Goal: Task Accomplishment & Management: Complete application form

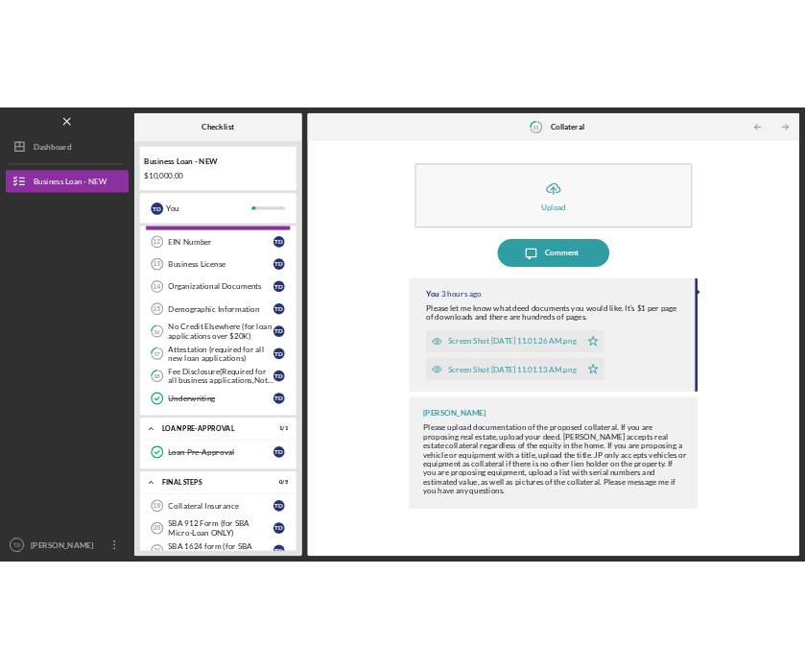
scroll to position [709, 0]
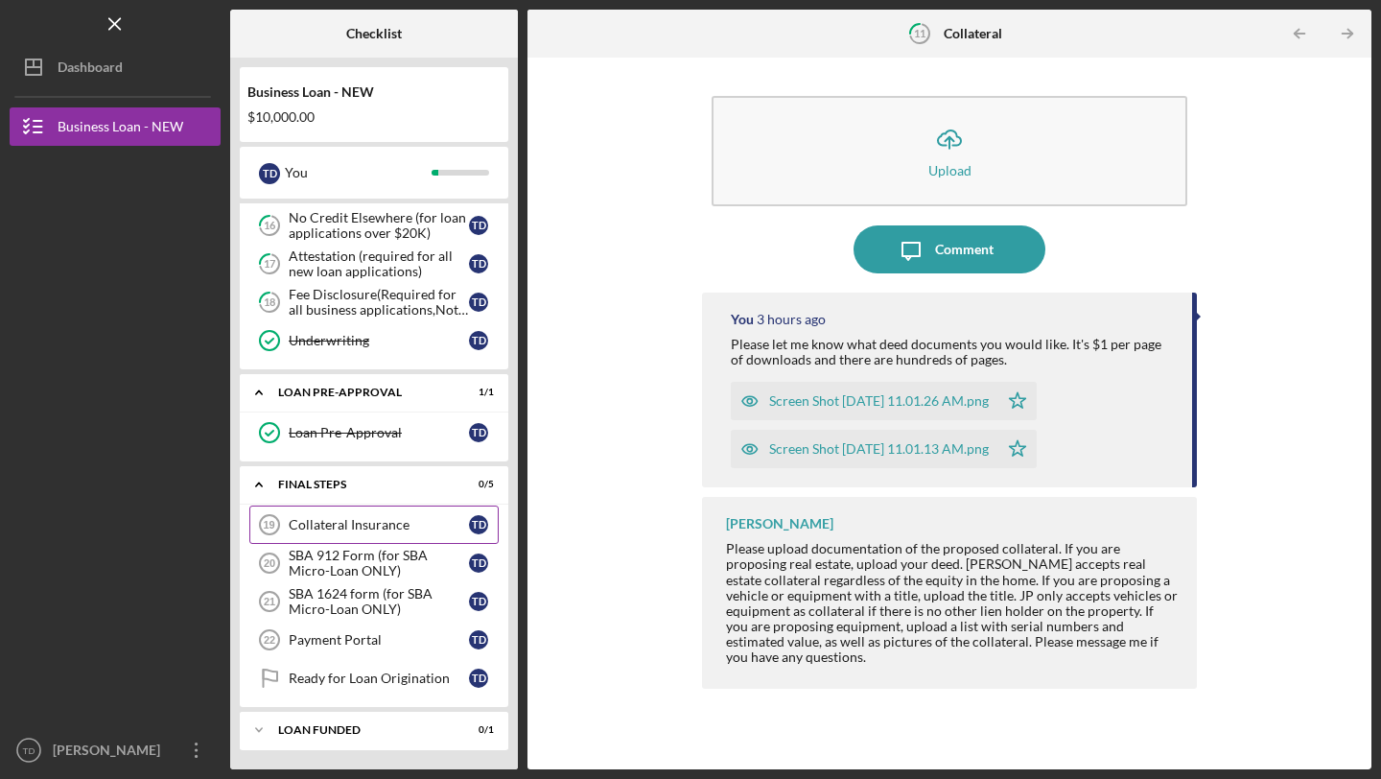
click at [328, 517] on div "Collateral Insurance" at bounding box center [379, 524] width 180 height 15
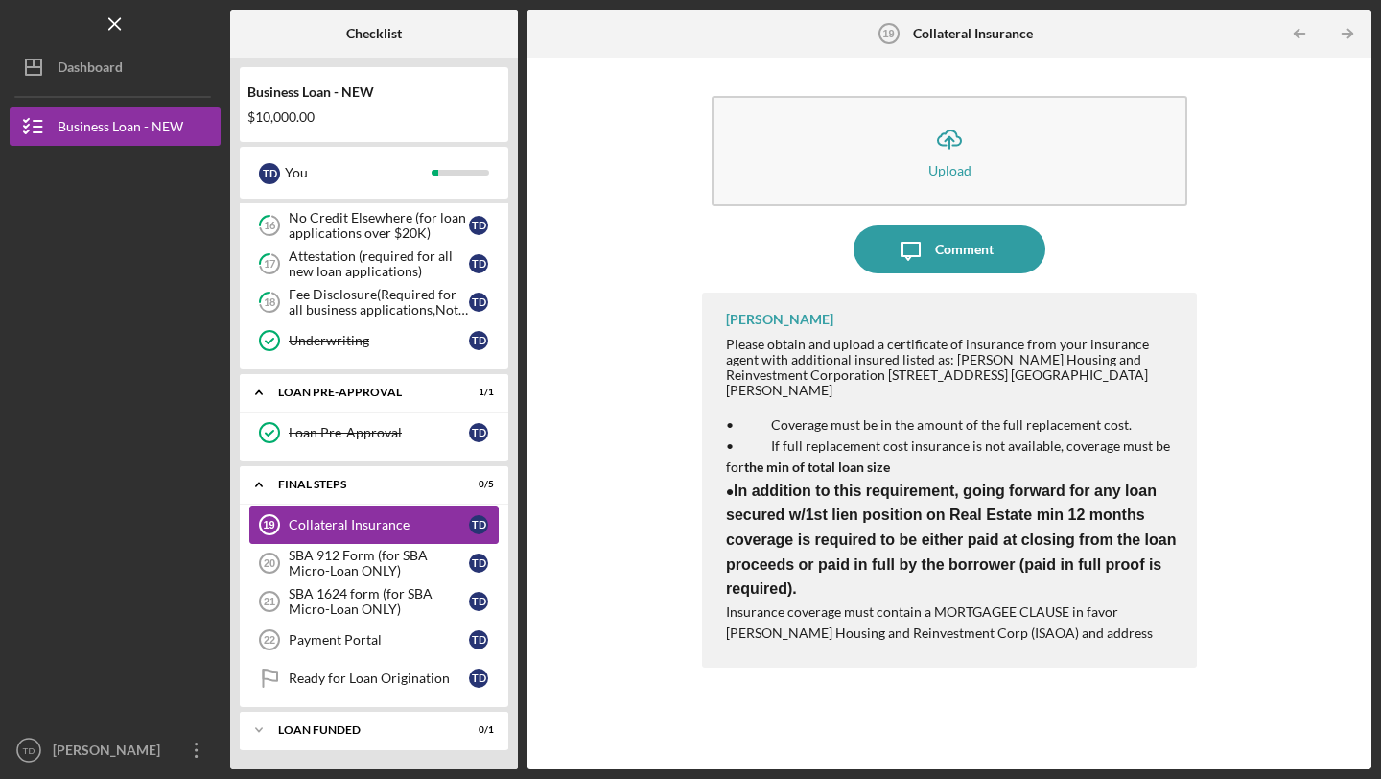
click at [331, 554] on div "SBA 912 Form (for SBA Micro-Loan ONLY)" at bounding box center [379, 563] width 180 height 31
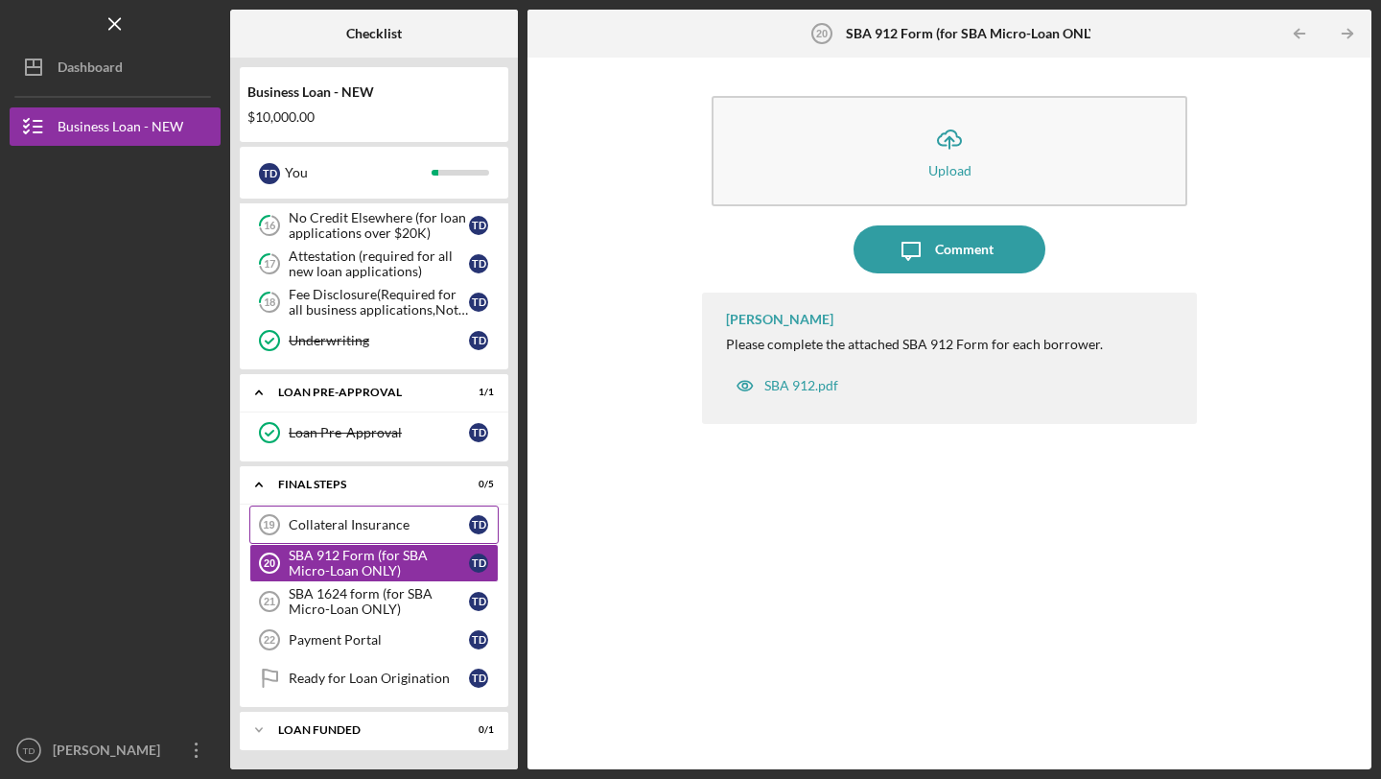
click at [804, 388] on div "SBA 912.pdf" at bounding box center [801, 385] width 74 height 15
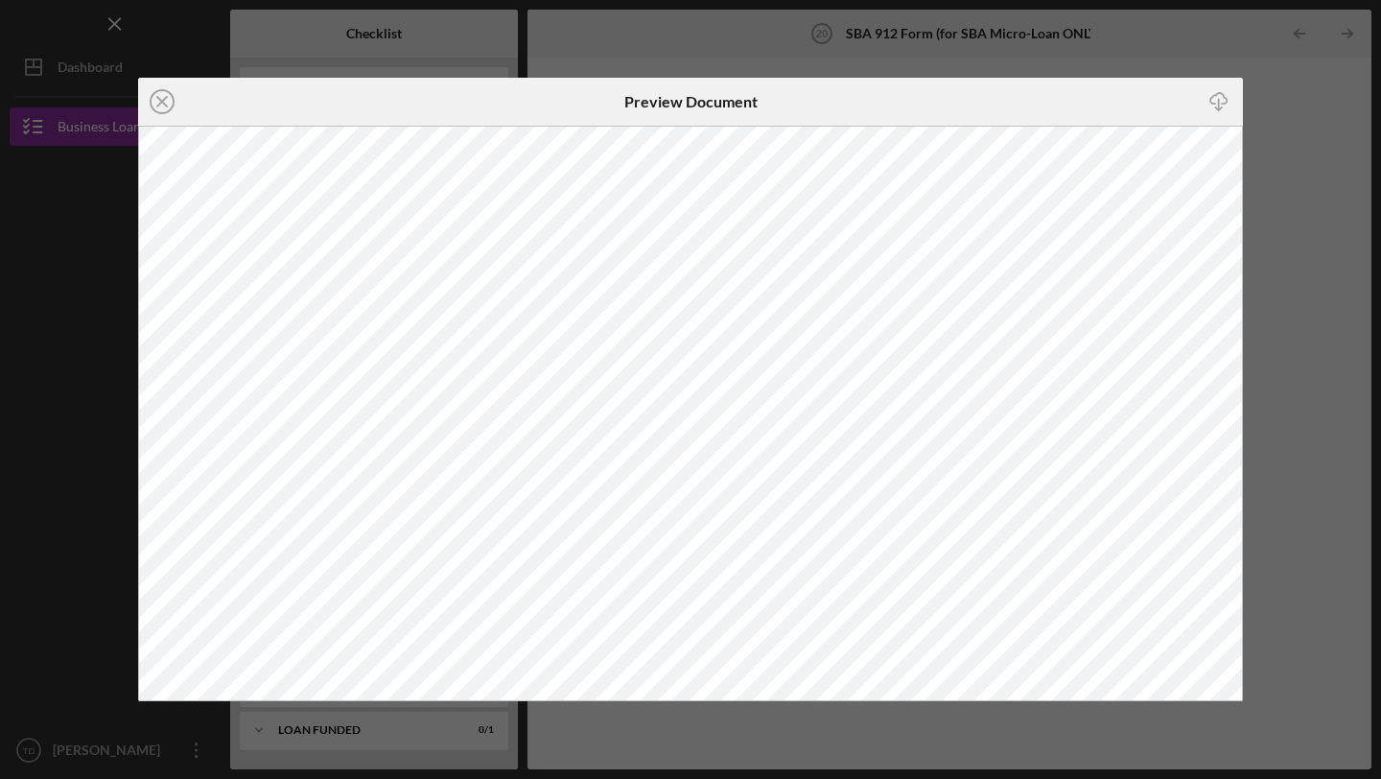
click at [804, 144] on div "Icon/Close Preview Document Icon/Download" at bounding box center [690, 389] width 1381 height 779
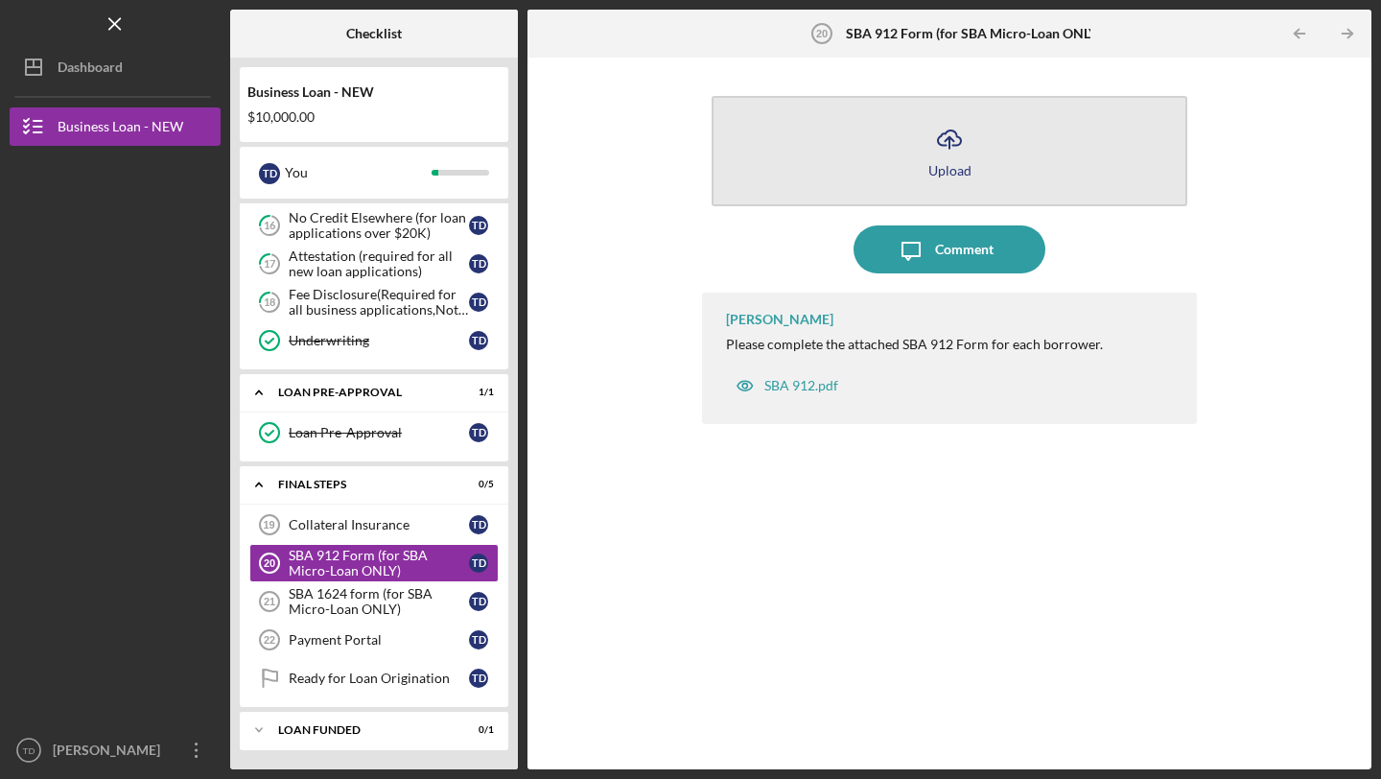
click at [804, 153] on icon "Icon/Upload" at bounding box center [950, 139] width 48 height 48
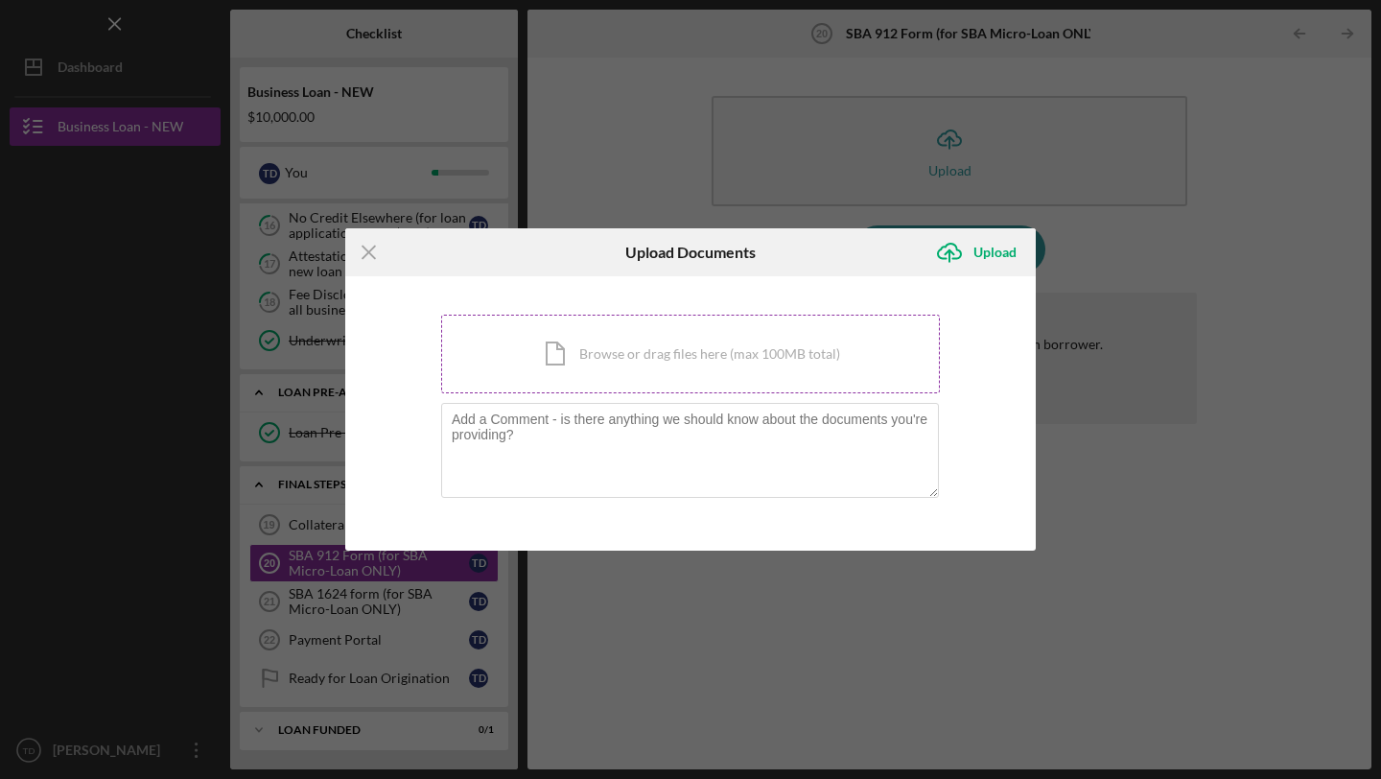
click at [631, 340] on div "Icon/Document Browse or drag files here (max 100MB total) Tap to choose files o…" at bounding box center [690, 354] width 499 height 79
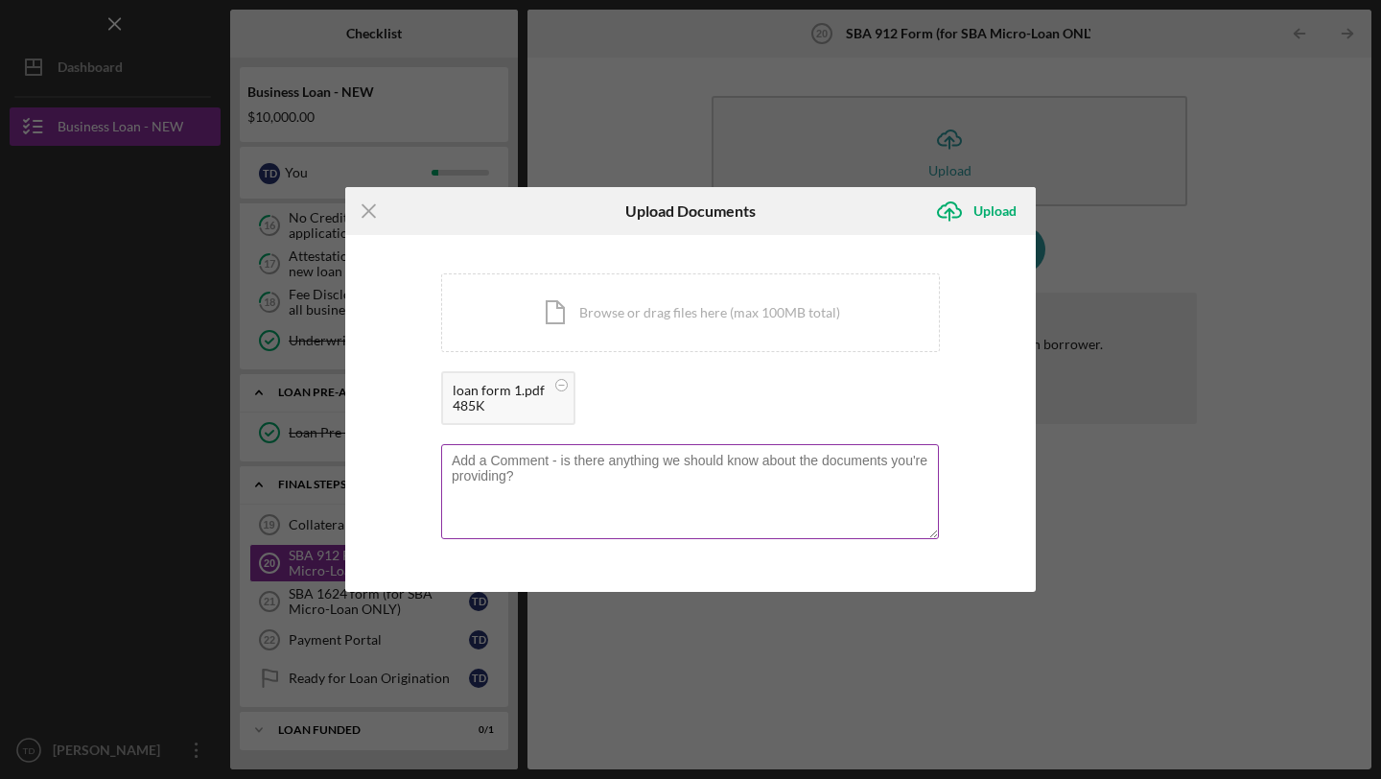
click at [611, 475] on textarea at bounding box center [690, 491] width 498 height 94
type textarea "It wouldn't let me sign it in the box, the box is not set up for t"
drag, startPoint x: 825, startPoint y: 461, endPoint x: 440, endPoint y: 461, distance: 384.6
click at [440, 462] on div "You're uploading documents related to SBA 912 Form (for SBA Micro-Loan ONLY) . …" at bounding box center [690, 413] width 691 height 357
click at [557, 381] on circle at bounding box center [562, 386] width 12 height 12
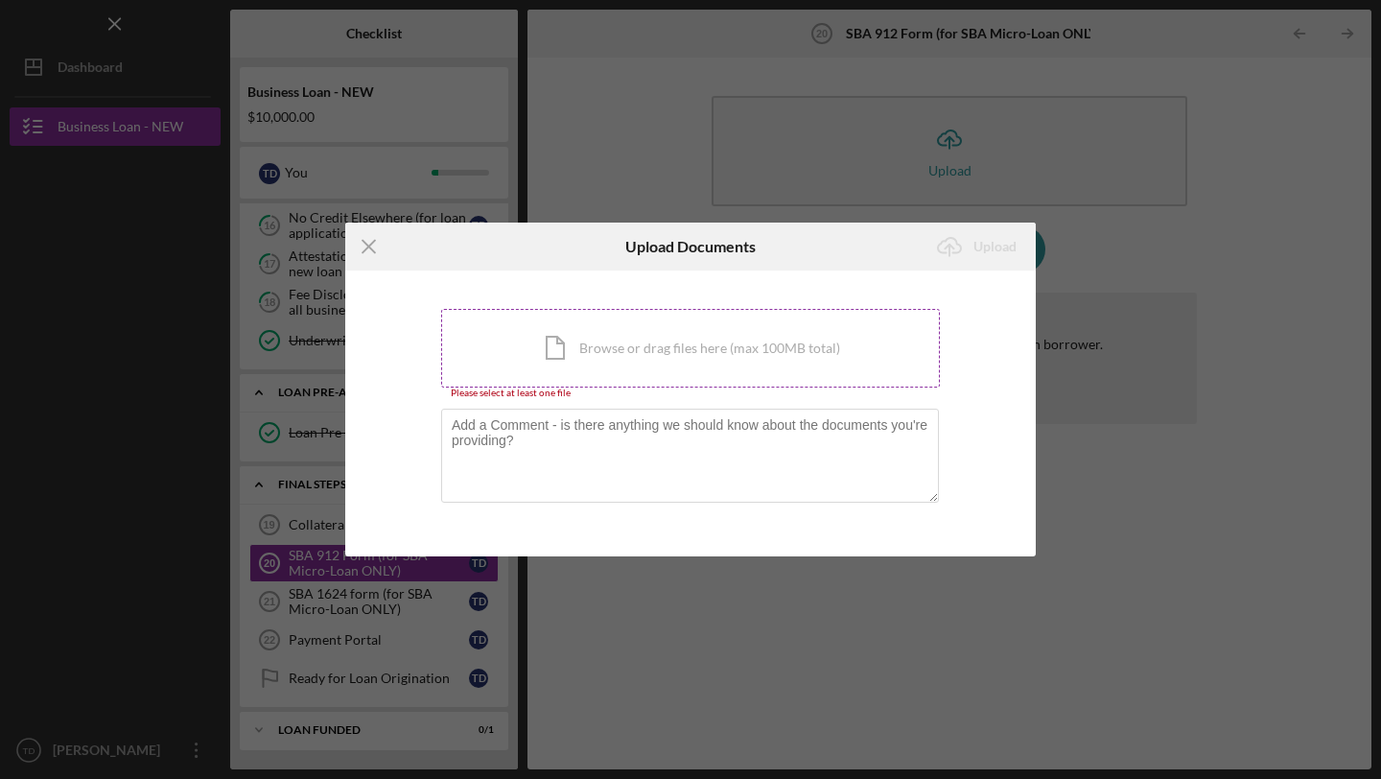
click at [654, 349] on div "Icon/Document Browse or drag files here (max 100MB total) Tap to choose files o…" at bounding box center [690, 348] width 499 height 79
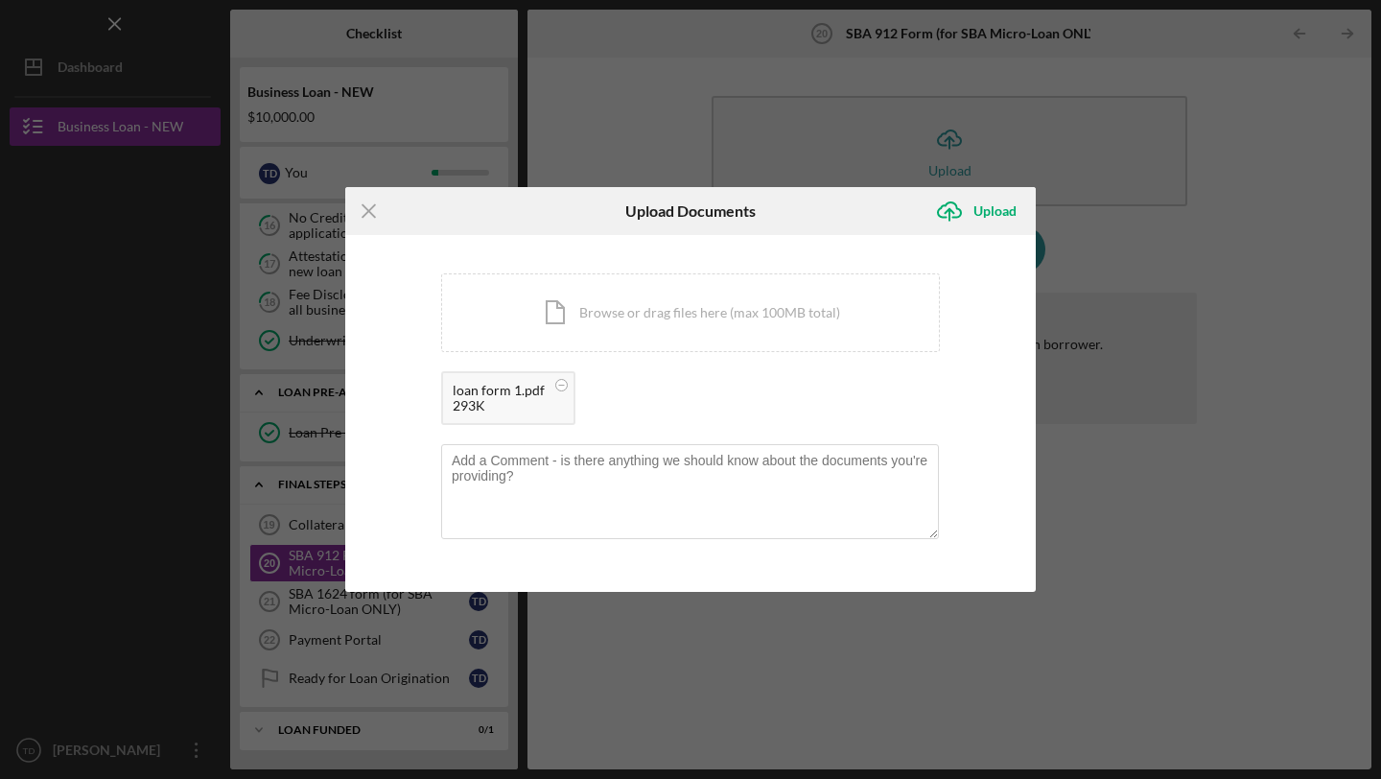
click at [513, 396] on div "loan form 1.pdf" at bounding box center [499, 390] width 92 height 15
click at [364, 208] on line at bounding box center [369, 211] width 12 height 12
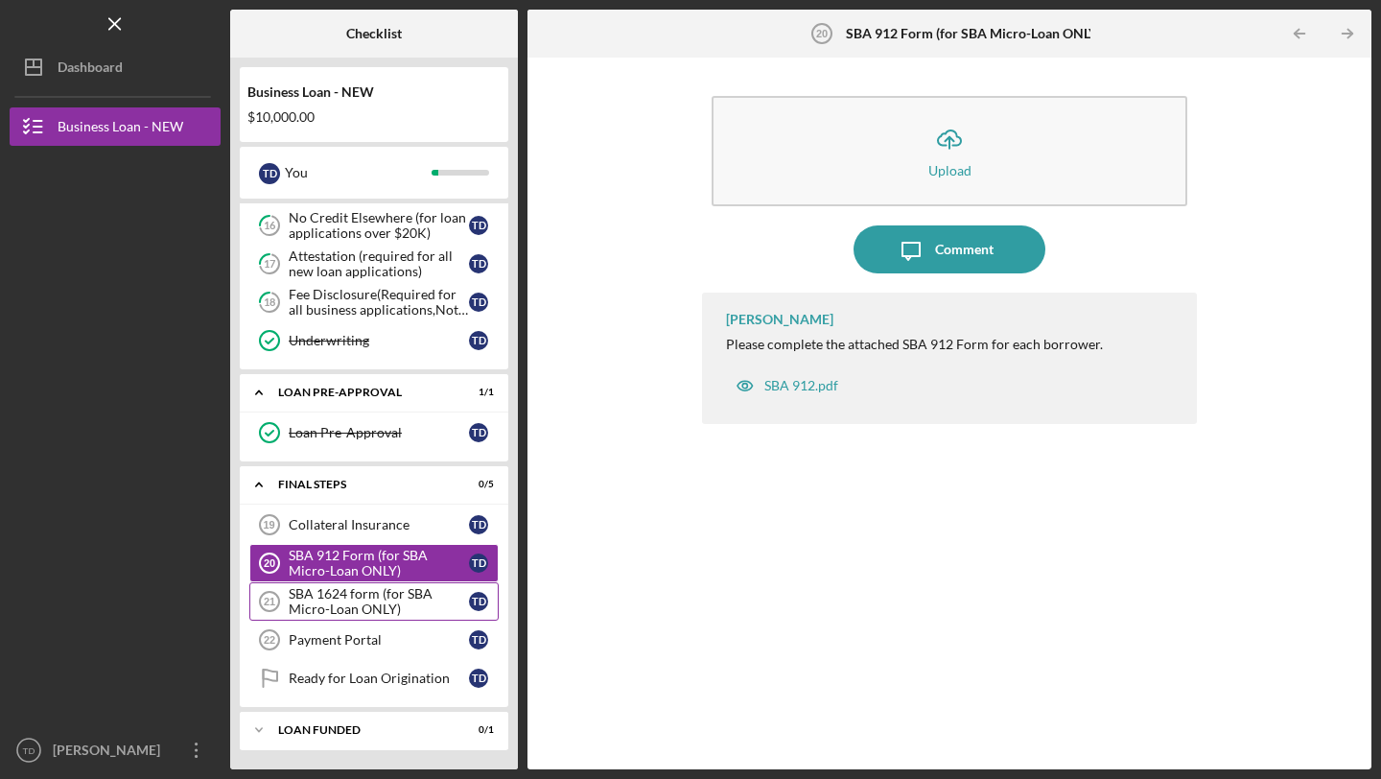
click at [349, 594] on div "SBA 1624 form (for SBA Micro-Loan ONLY)" at bounding box center [379, 601] width 180 height 31
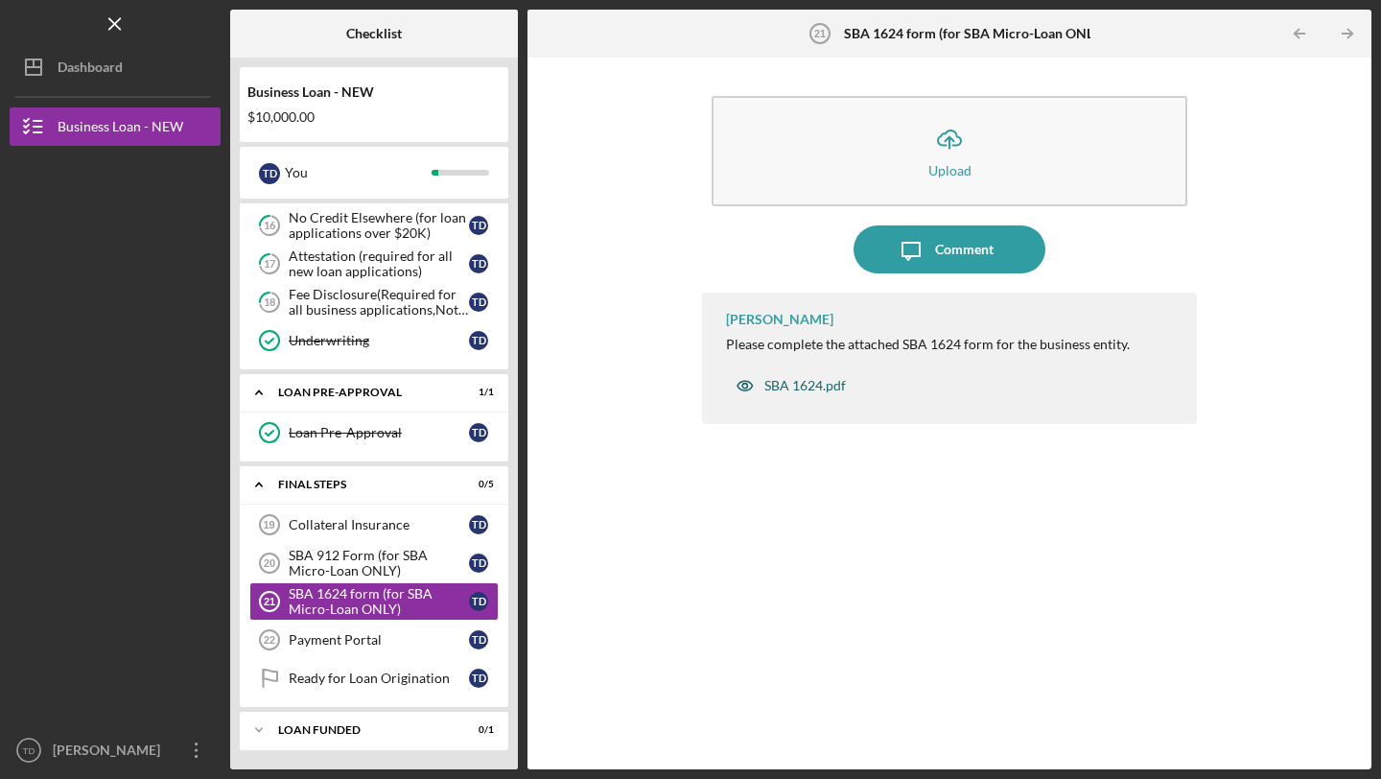
click at [804, 386] on div "SBA 1624.pdf" at bounding box center [805, 385] width 82 height 15
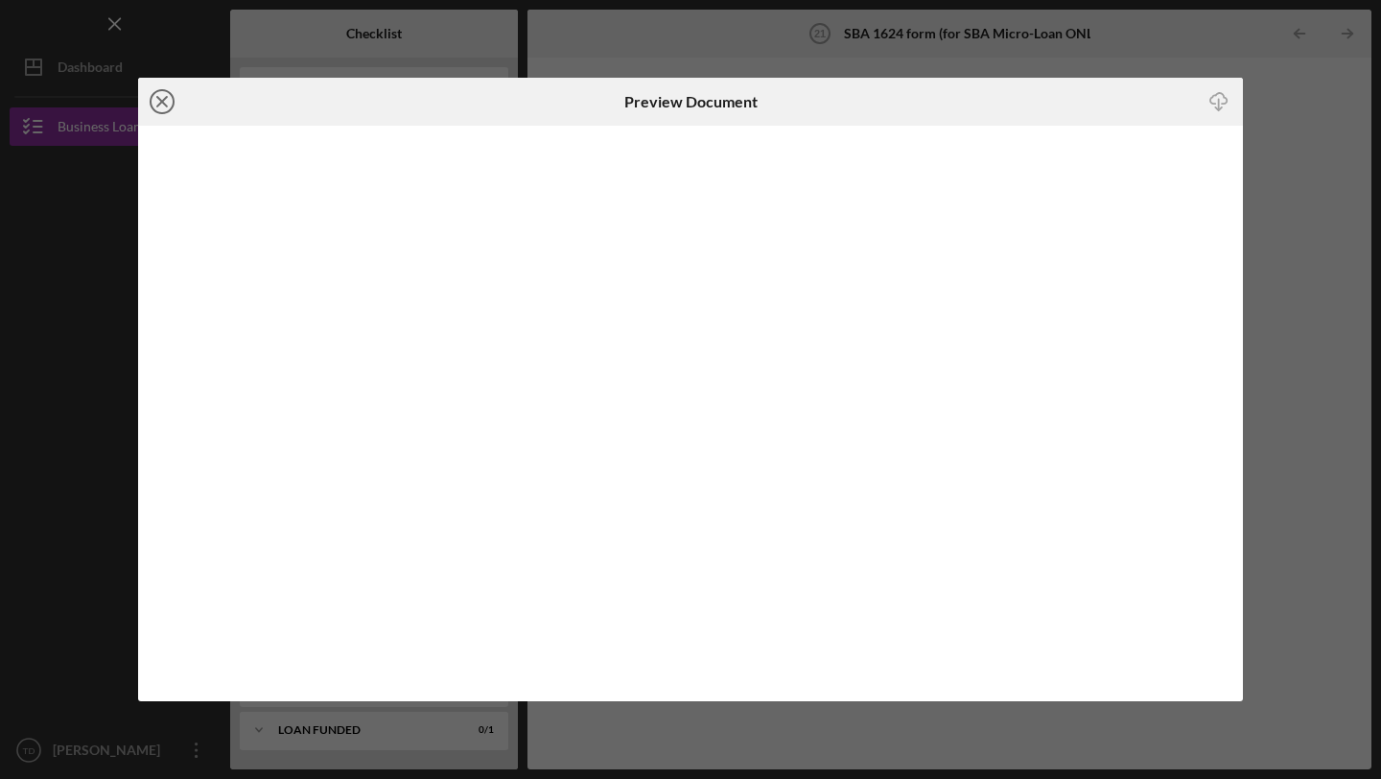
click at [166, 112] on circle at bounding box center [162, 101] width 23 height 23
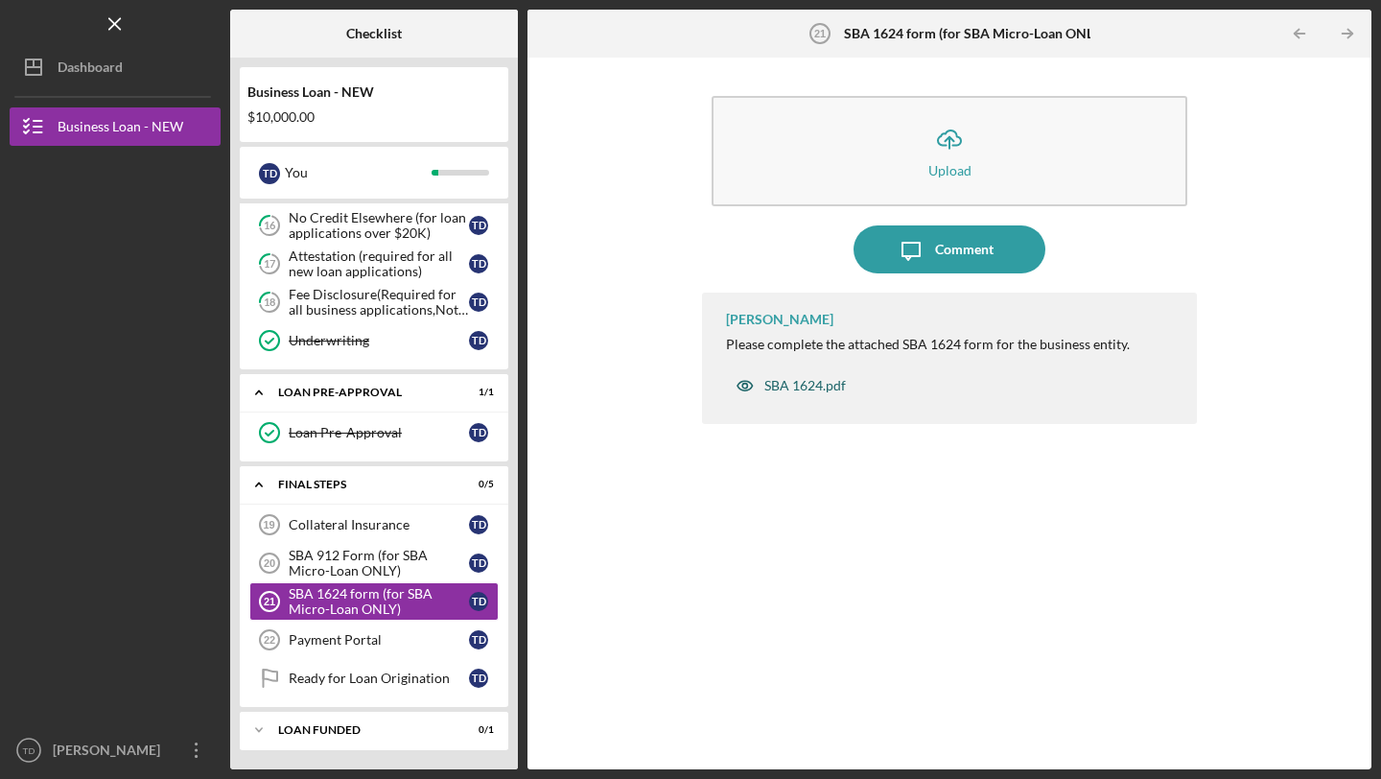
click at [804, 388] on div "SBA 1624.pdf" at bounding box center [805, 385] width 82 height 15
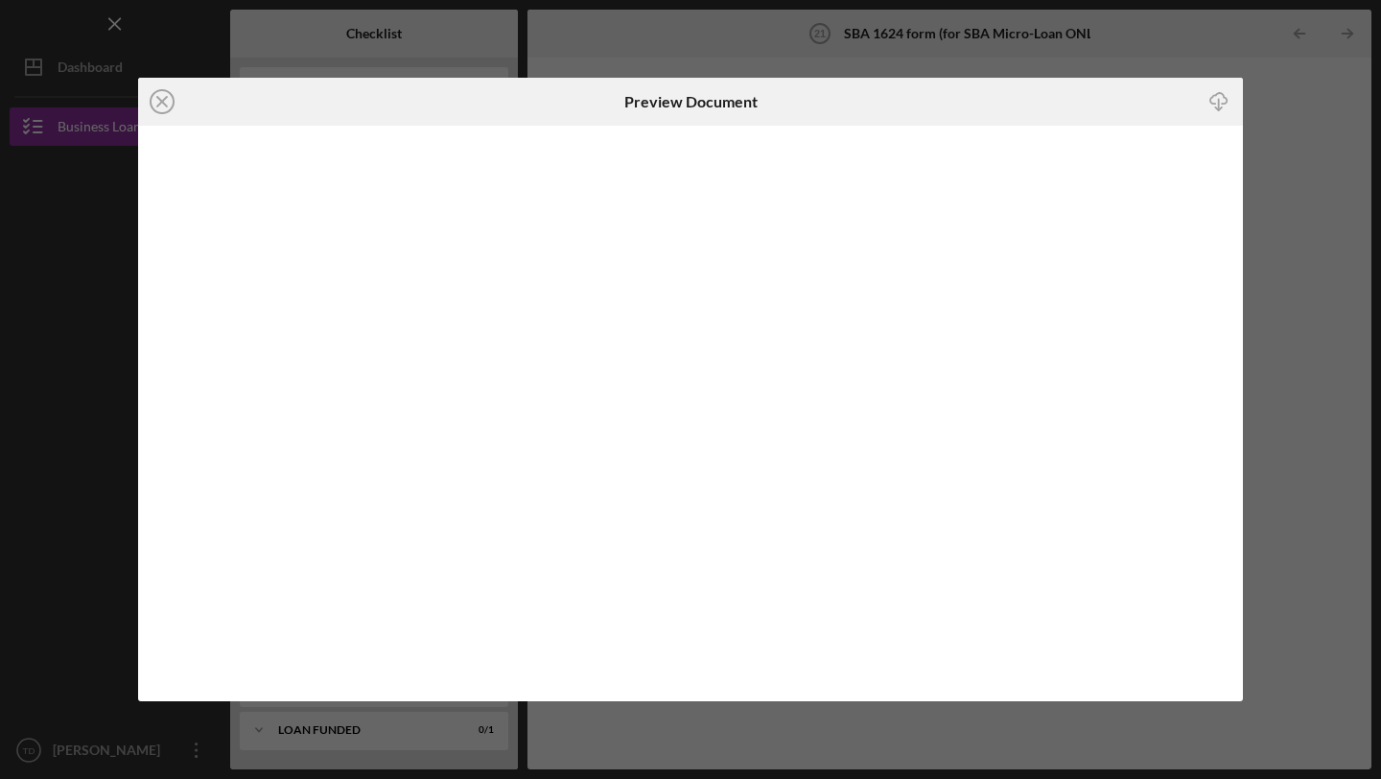
click at [804, 106] on icon "Icon/Download" at bounding box center [1219, 102] width 43 height 43
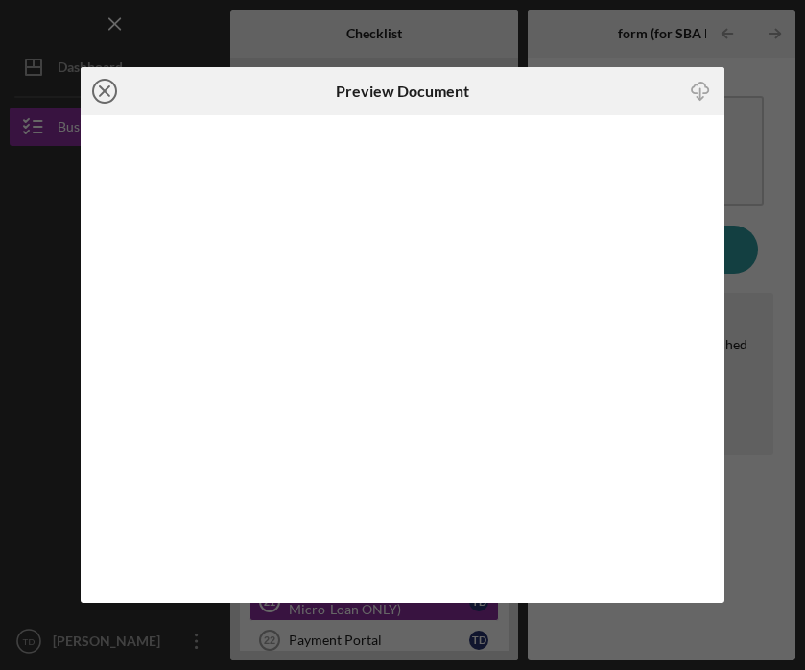
click at [96, 82] on circle at bounding box center [104, 91] width 23 height 23
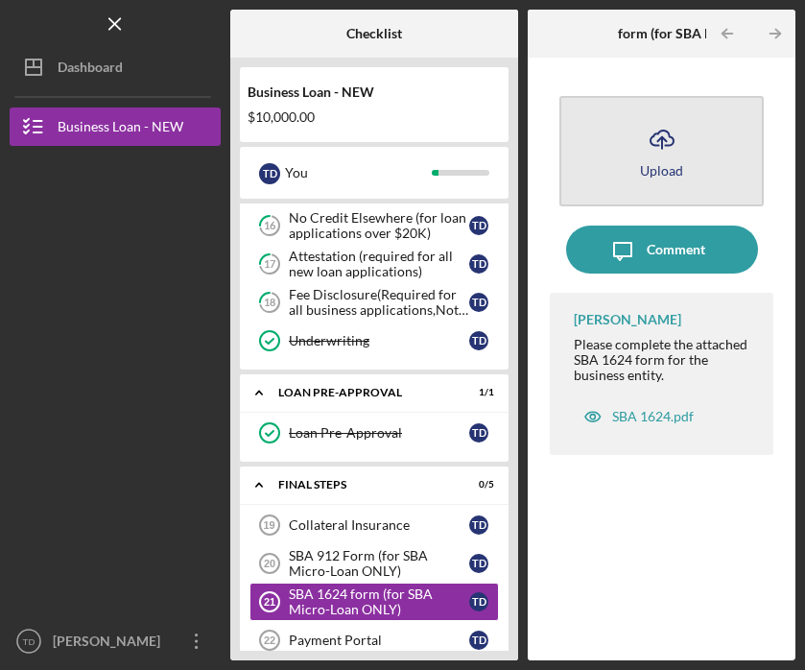
click at [671, 175] on div "Upload" at bounding box center [661, 170] width 43 height 14
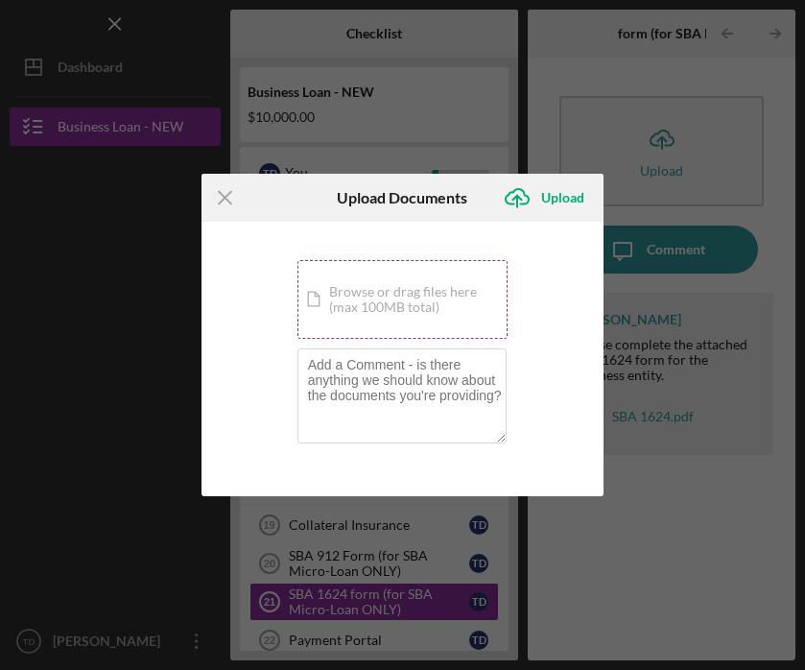
click at [403, 319] on div "Icon/Document Browse or drag files here (max 100MB total) Tap to choose files o…" at bounding box center [402, 299] width 211 height 79
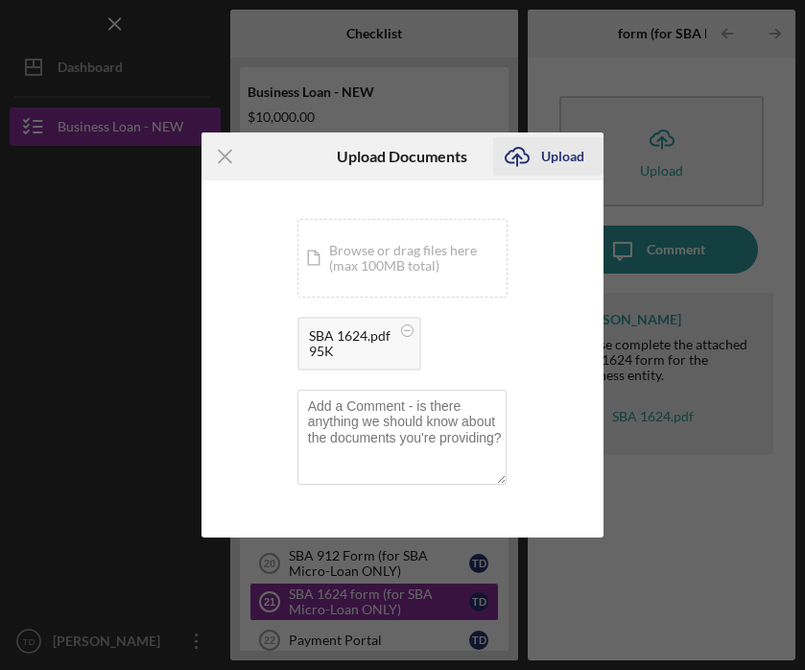
click at [554, 157] on div "Upload" at bounding box center [562, 156] width 43 height 38
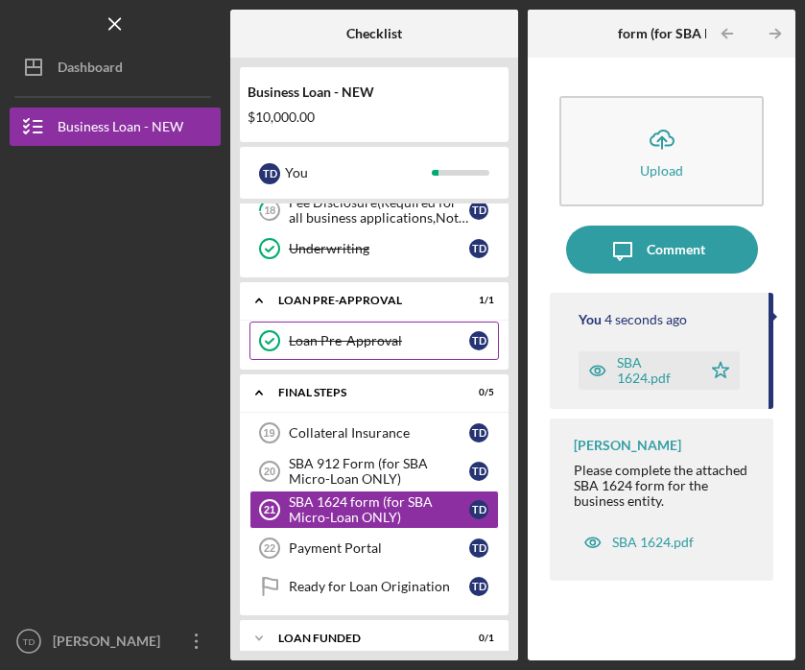
scroll to position [818, 0]
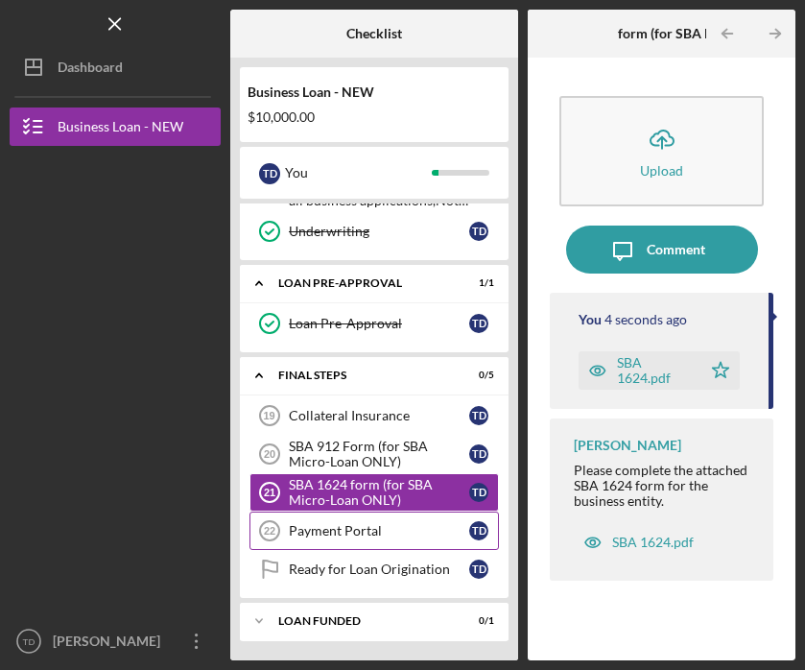
click at [340, 521] on link "Payment Portal 22 Payment Portal T D" at bounding box center [373, 530] width 249 height 38
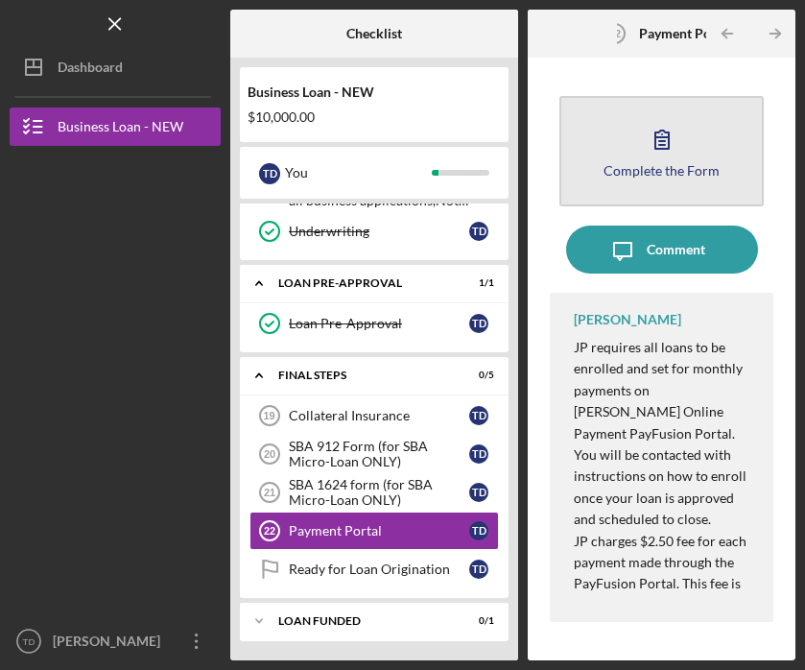
click at [648, 174] on div "Complete the Form" at bounding box center [661, 170] width 116 height 14
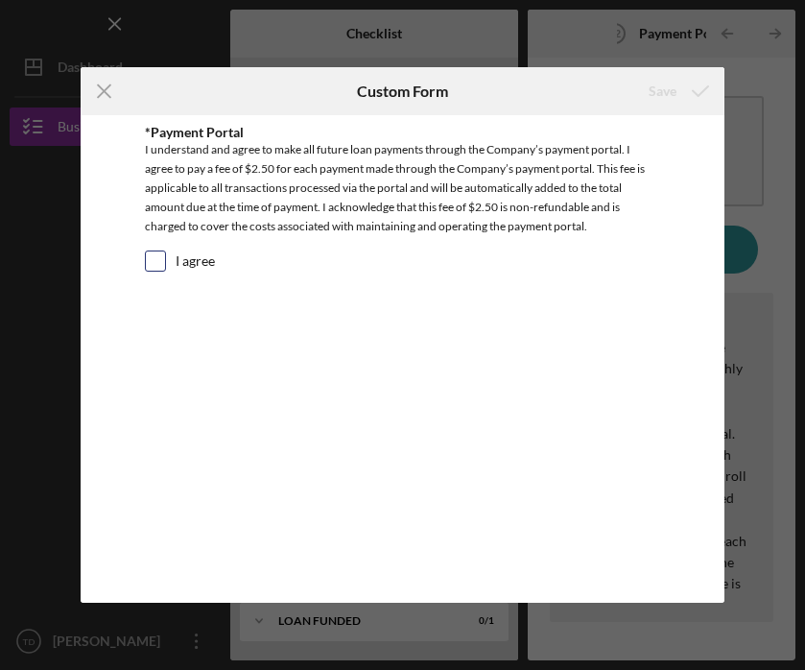
click at [161, 255] on input "I agree" at bounding box center [155, 260] width 19 height 19
checkbox input "true"
click at [681, 88] on icon "submit" at bounding box center [700, 91] width 48 height 48
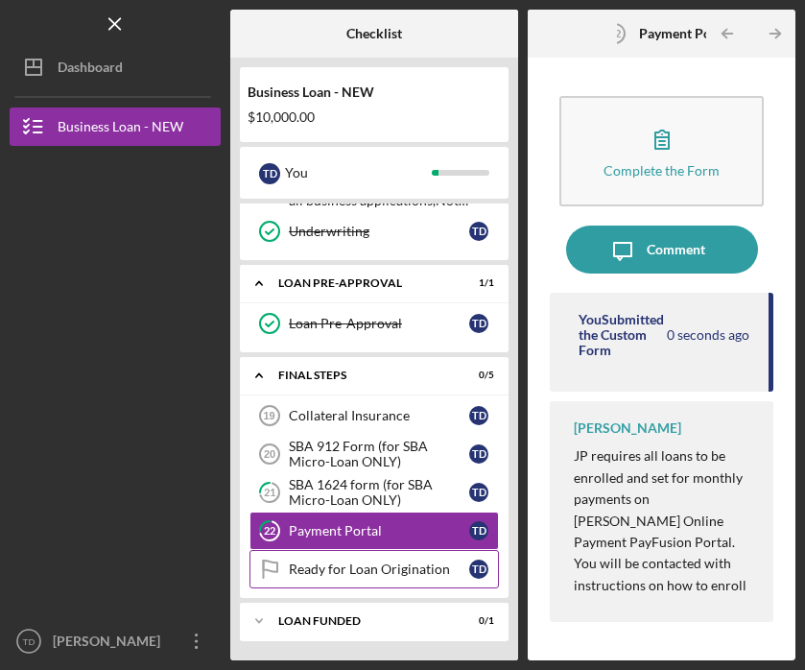
click at [360, 576] on div "Ready for Loan Origination" at bounding box center [379, 568] width 180 height 15
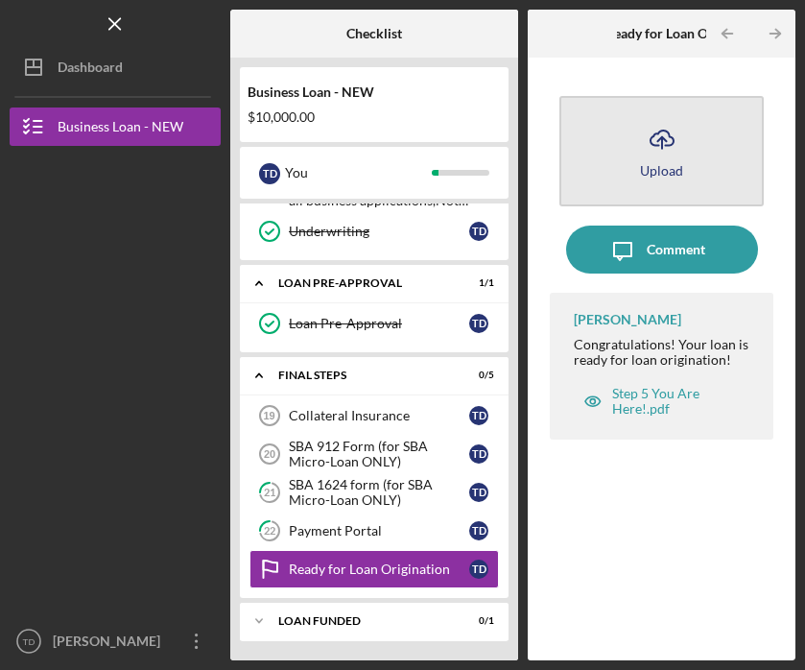
click at [659, 150] on icon "Icon/Upload" at bounding box center [662, 139] width 48 height 48
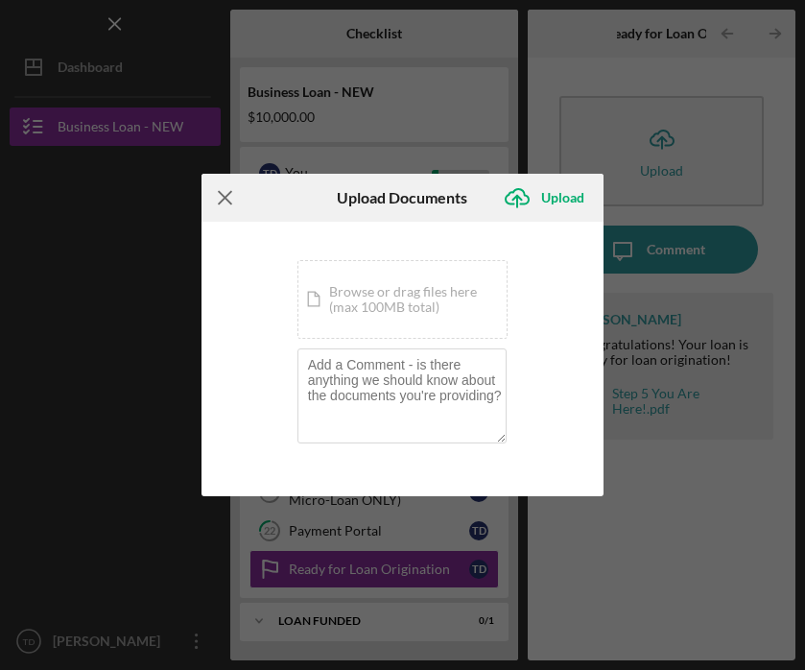
click at [230, 198] on icon "Icon/Menu Close" at bounding box center [225, 198] width 48 height 48
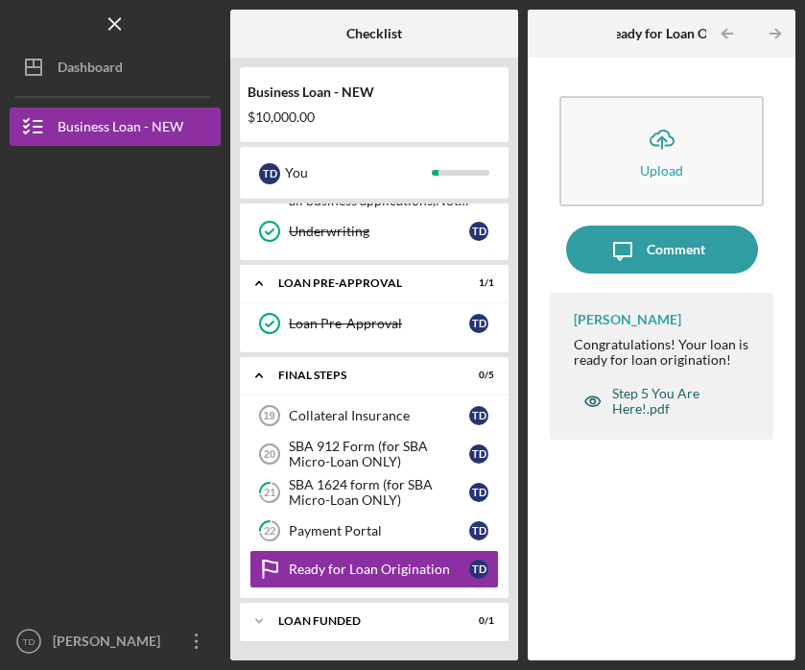
click at [644, 406] on div "Step 5 You Are Here!.pdf" at bounding box center [673, 401] width 123 height 31
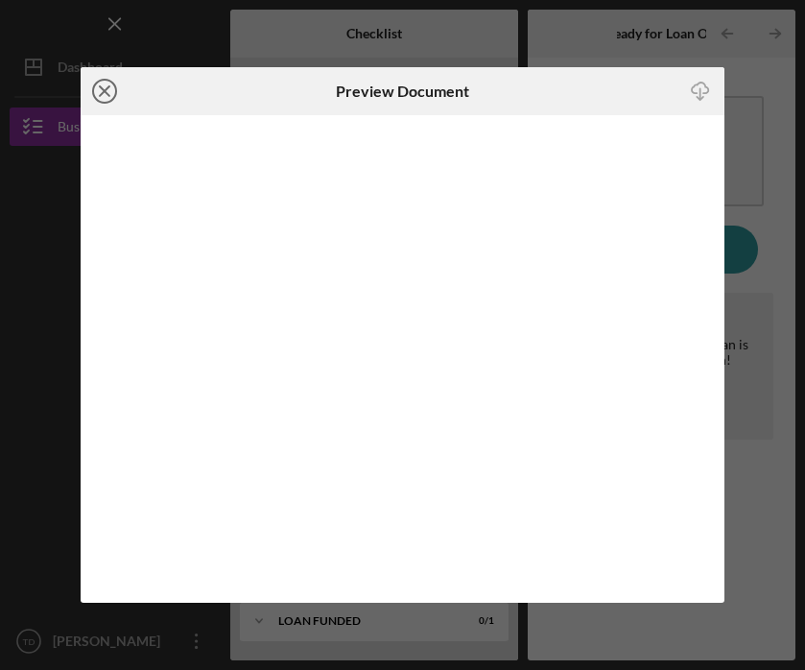
click at [111, 89] on icon "Icon/Close" at bounding box center [105, 91] width 48 height 48
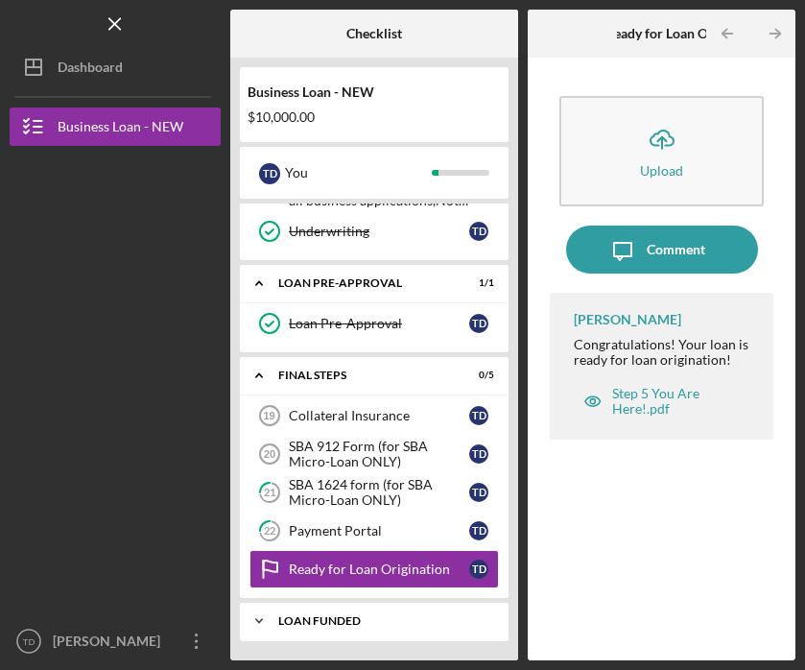
click at [363, 624] on div "LOAN FUNDED" at bounding box center [381, 621] width 206 height 12
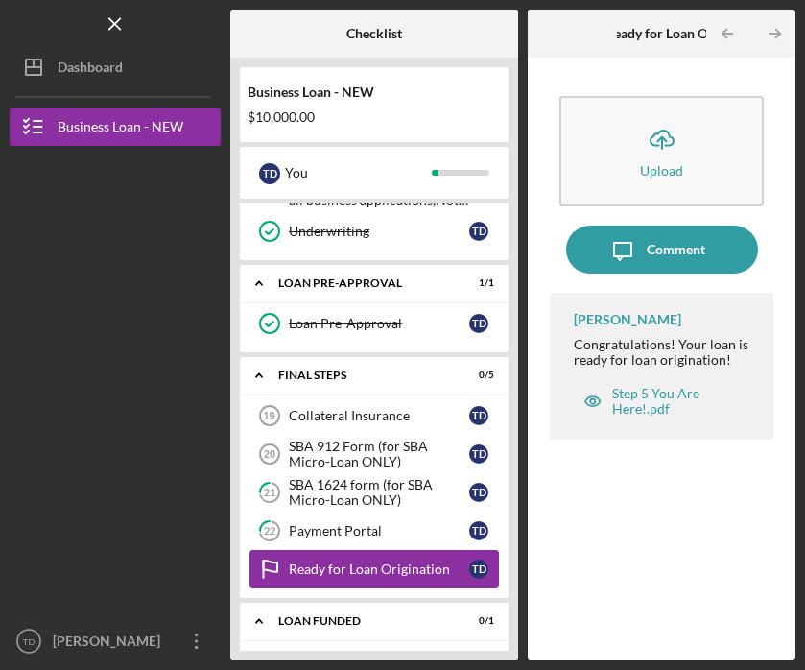
scroll to position [867, 0]
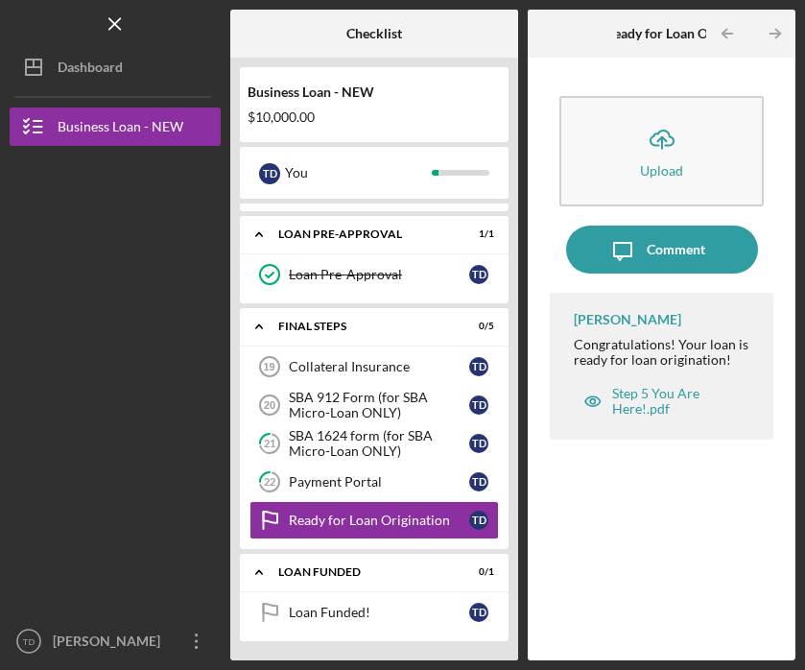
click at [157, 303] on div at bounding box center [115, 265] width 211 height 238
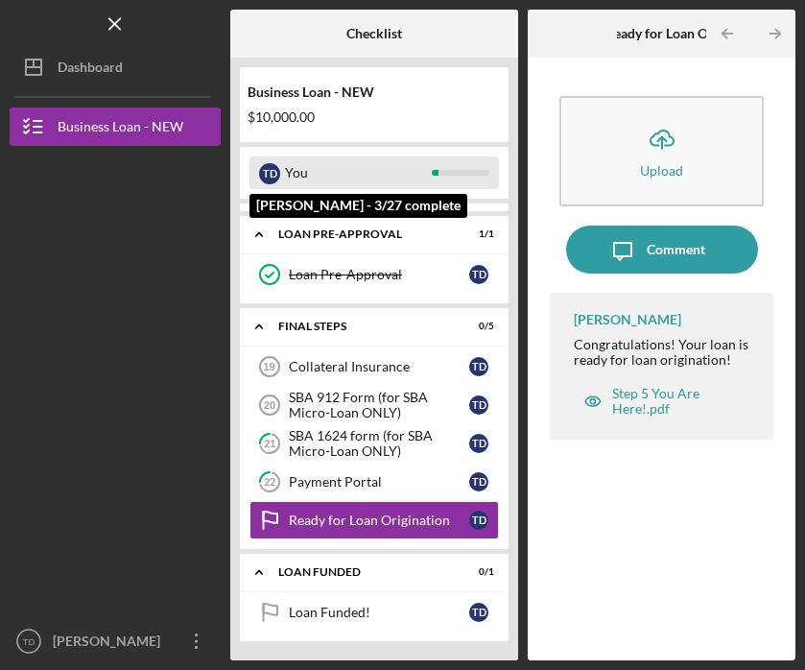
click at [347, 177] on div "You" at bounding box center [358, 172] width 147 height 33
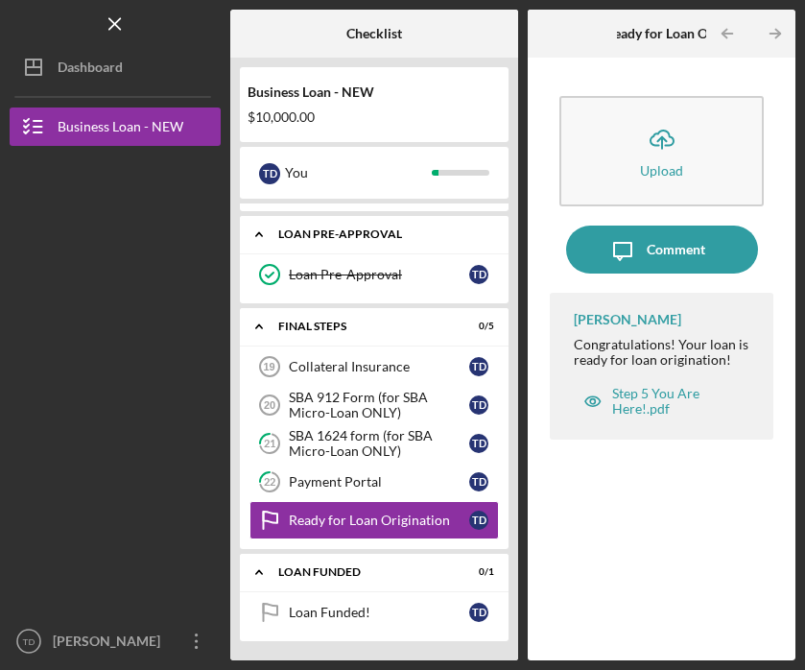
click at [256, 232] on icon "Icon/Expander" at bounding box center [259, 234] width 38 height 38
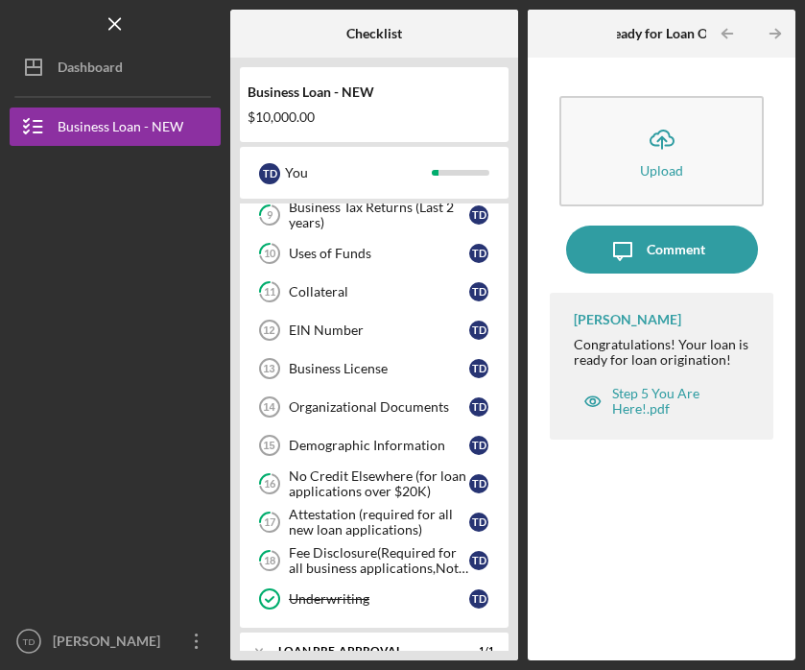
scroll to position [0, 0]
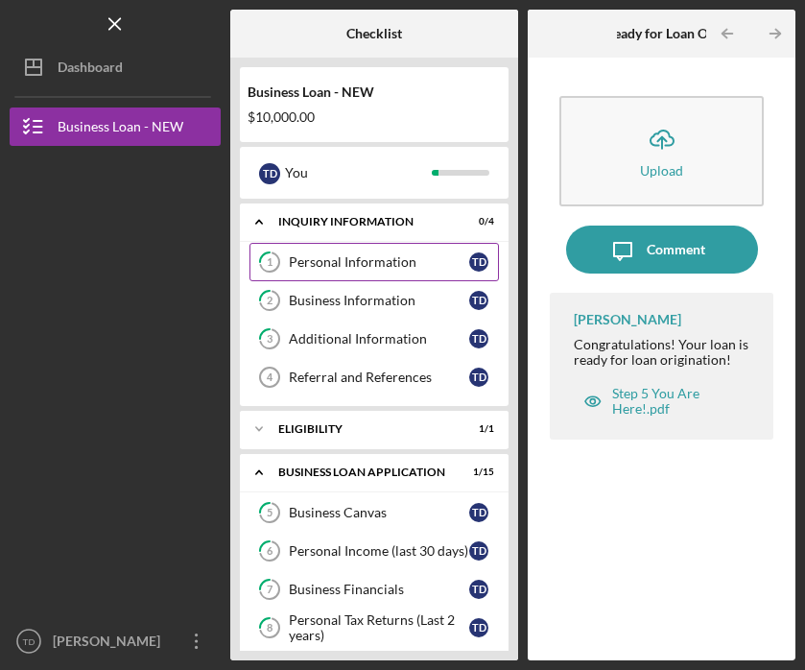
click at [319, 257] on div "Personal Information" at bounding box center [379, 261] width 180 height 15
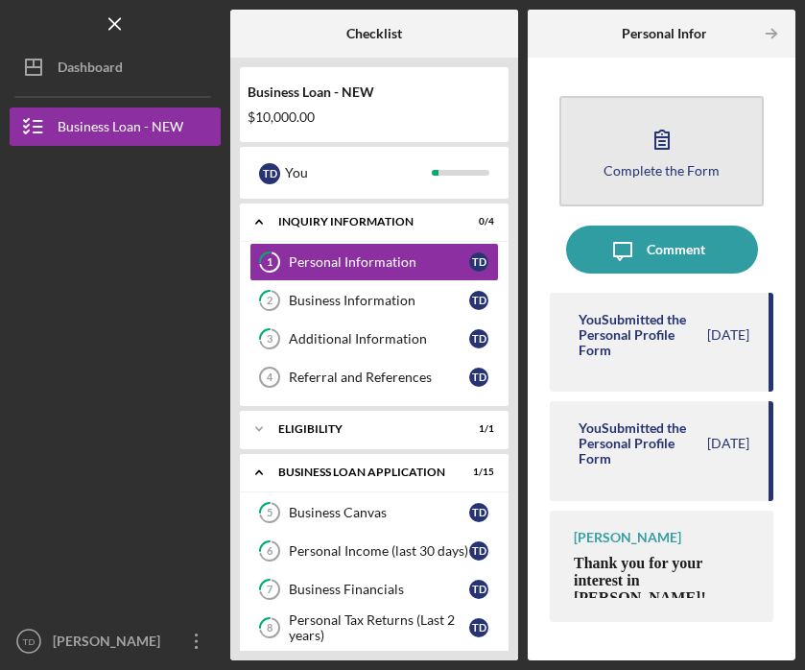
click at [648, 153] on icon "button" at bounding box center [662, 139] width 48 height 48
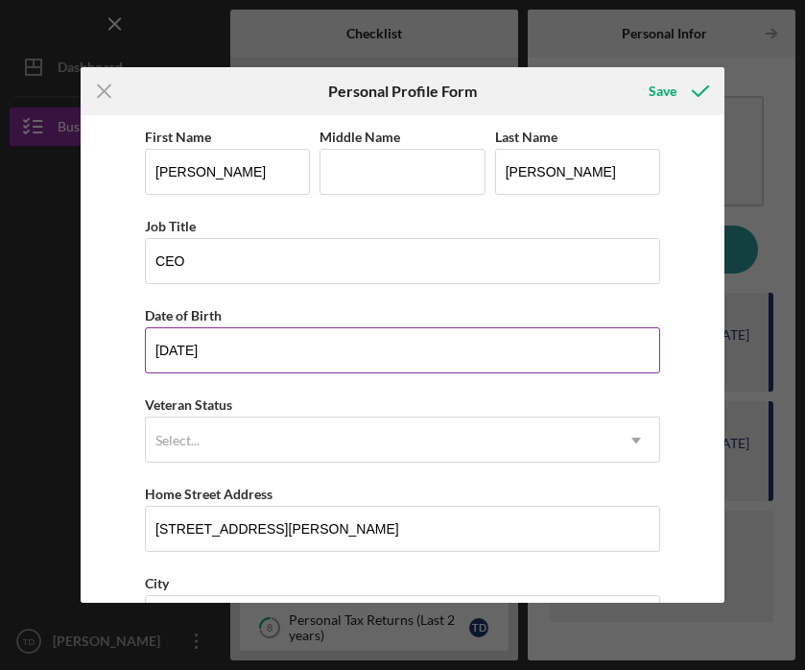
scroll to position [246, 0]
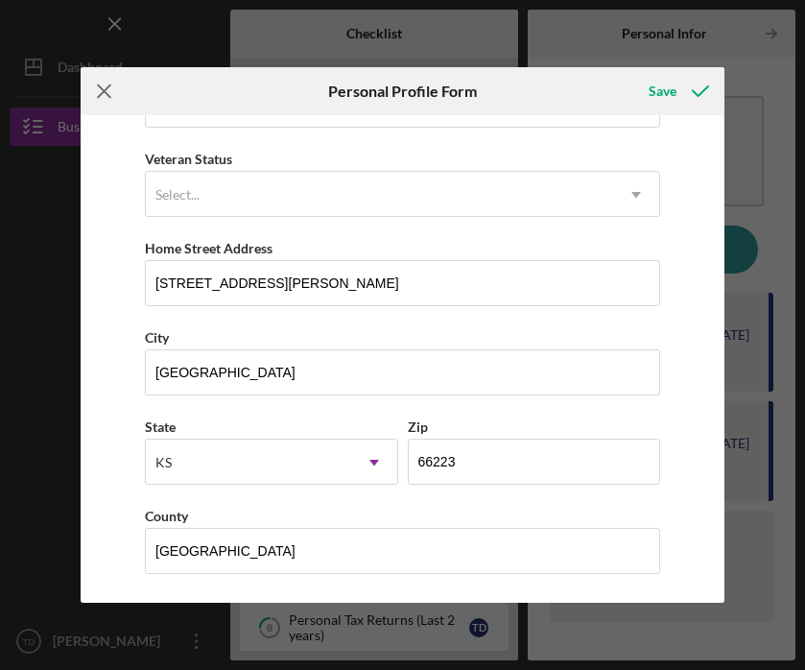
click at [104, 92] on icon "Icon/Menu Close" at bounding box center [105, 91] width 48 height 48
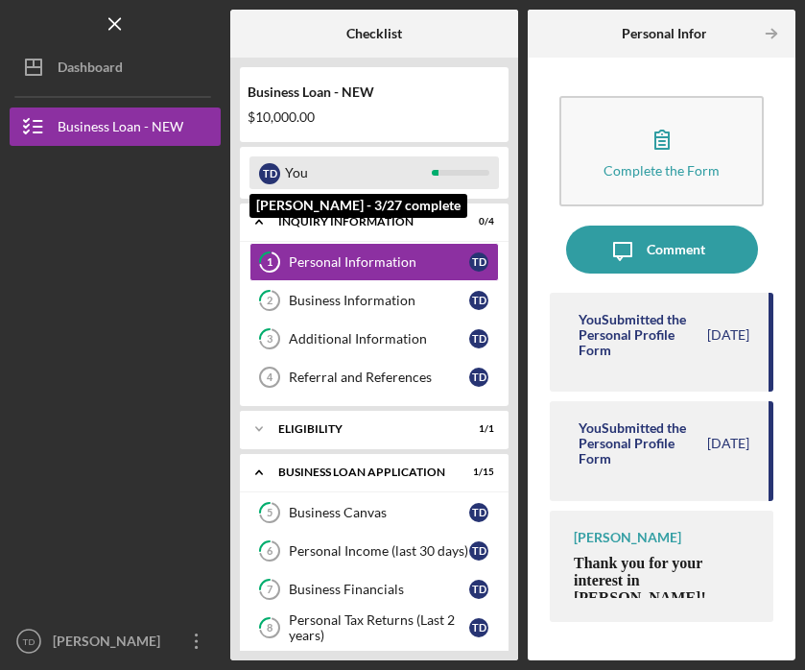
click at [429, 175] on div "You" at bounding box center [358, 172] width 147 height 33
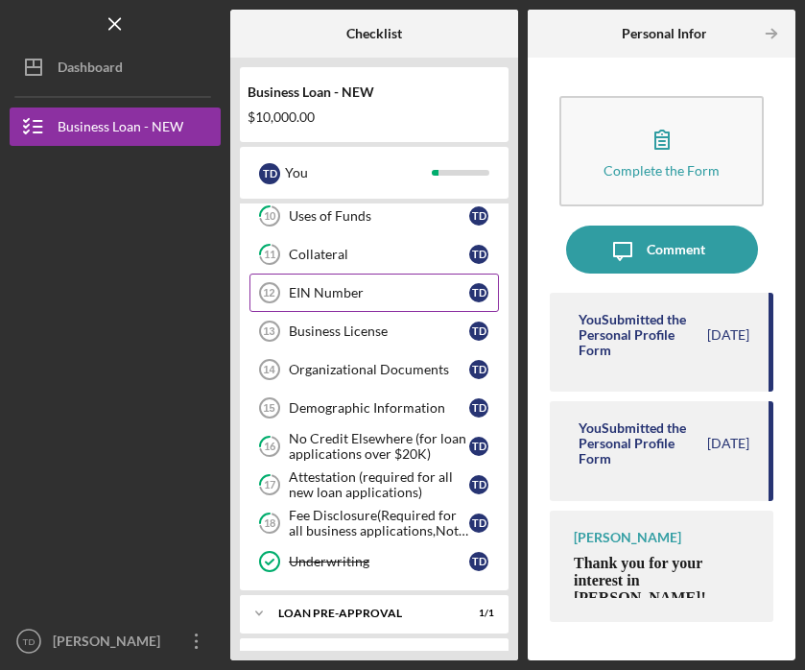
scroll to position [489, 0]
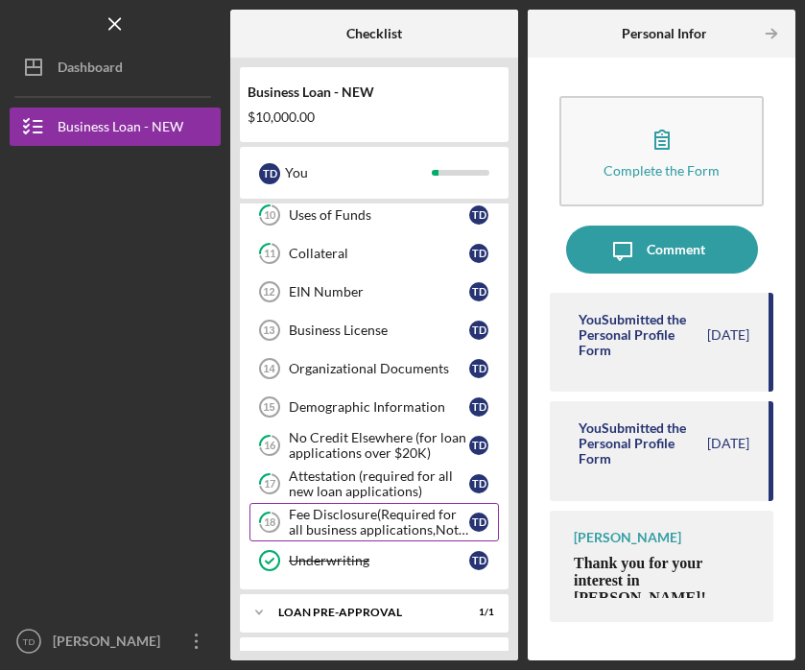
click at [326, 517] on div "Fee Disclosure(Required for all business applications,Not needed for Contractor…" at bounding box center [379, 521] width 180 height 31
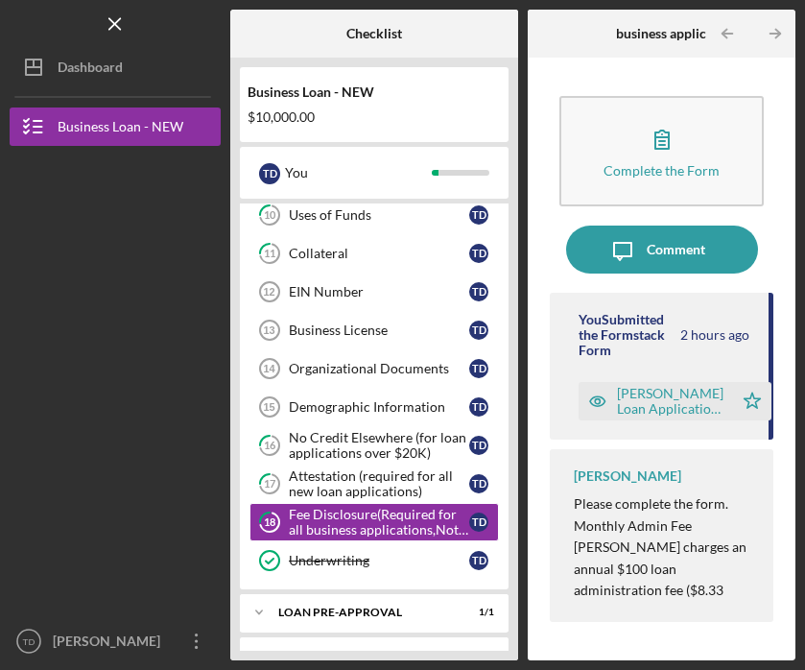
click at [648, 545] on p "[PERSON_NAME] charges an annual $100 loan administration fee ($8.33 monthly) th…" at bounding box center [664, 589] width 180 height 107
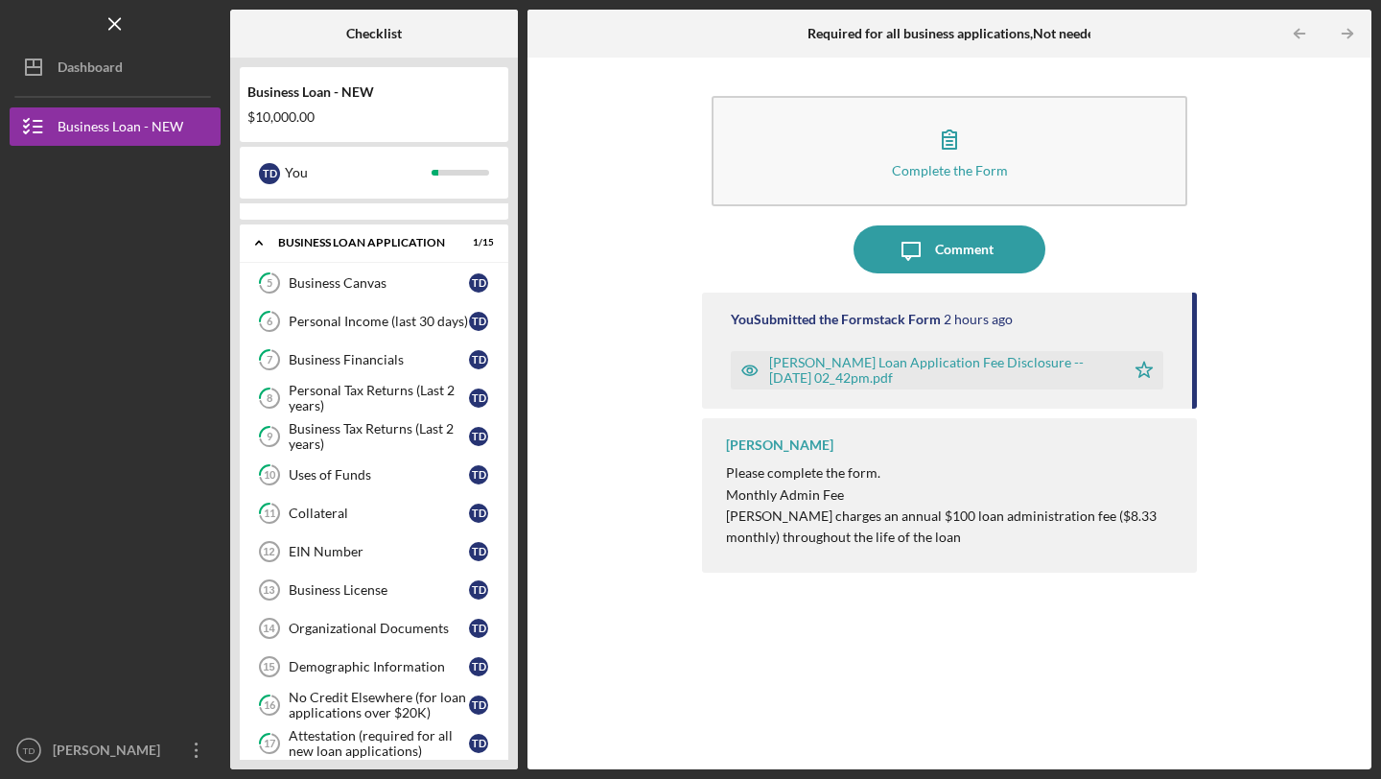
scroll to position [709, 0]
